Goal: Check status

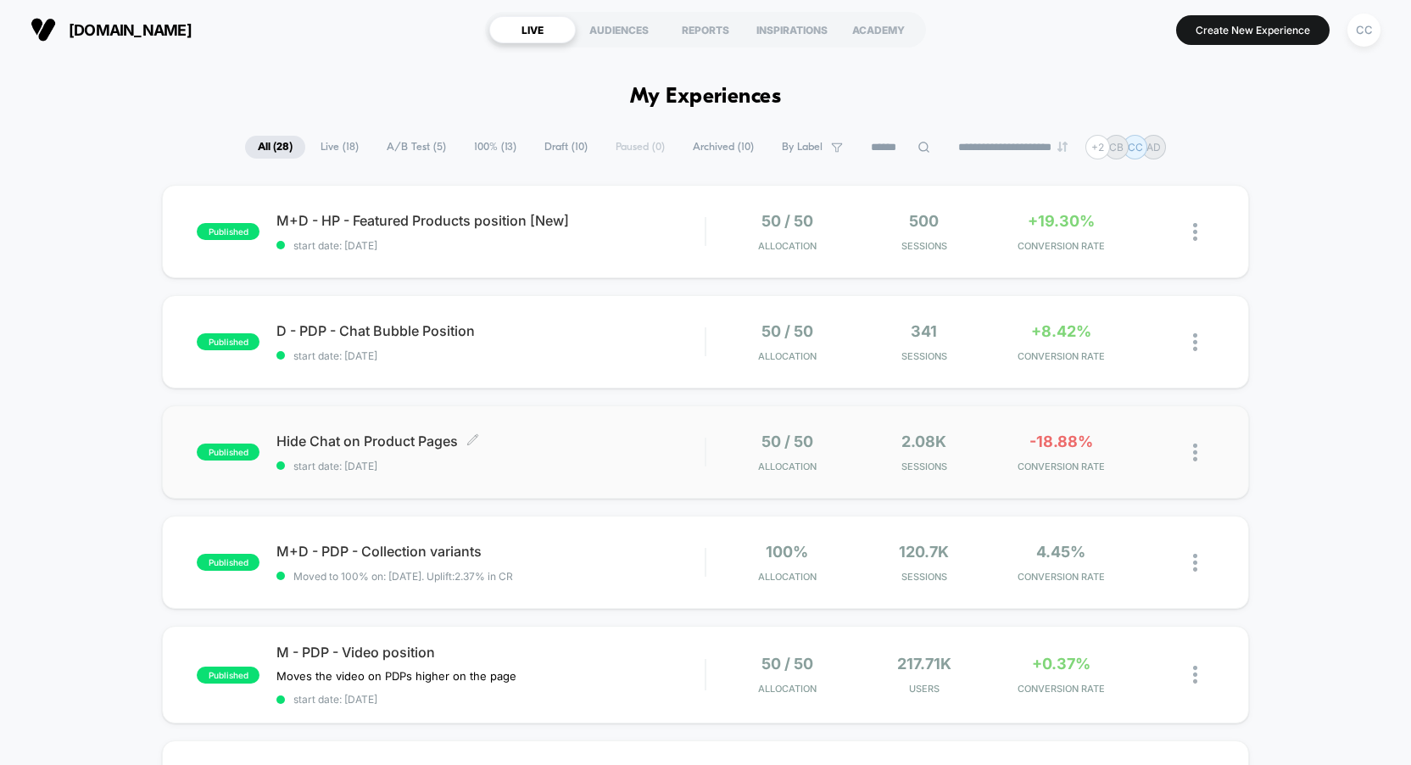
click at [679, 461] on span "start date: [DATE]" at bounding box center [490, 466] width 428 height 13
